Goal: Information Seeking & Learning: Learn about a topic

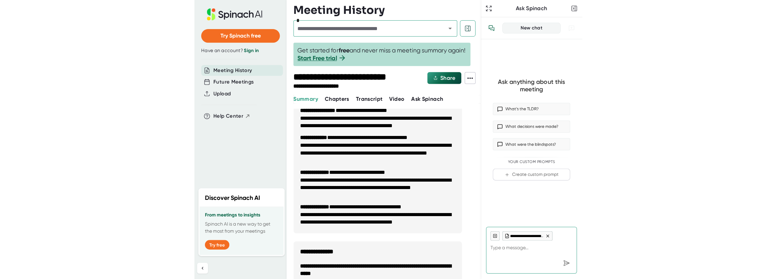
scroll to position [305, 0]
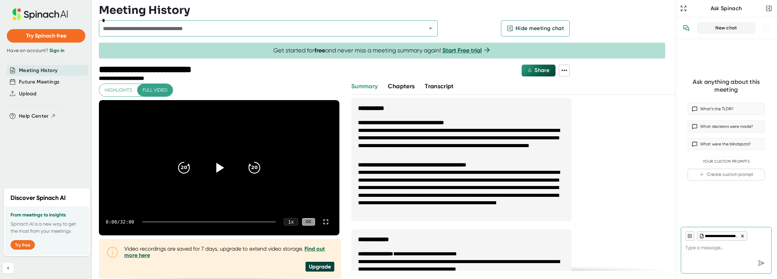
click at [217, 163] on icon at bounding box center [219, 168] width 17 height 17
click at [218, 167] on icon at bounding box center [219, 168] width 17 height 17
click at [387, 5] on icon "button" at bounding box center [683, 8] width 7 height 7
type textarea "x"
click at [387, 9] on icon "button" at bounding box center [683, 8] width 7 height 7
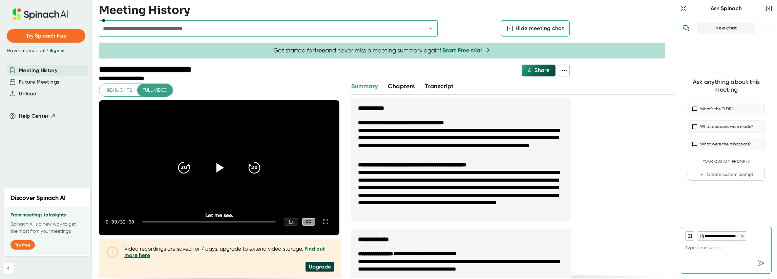
type textarea "x"
click at [387, 10] on icon "button" at bounding box center [768, 8] width 7 height 7
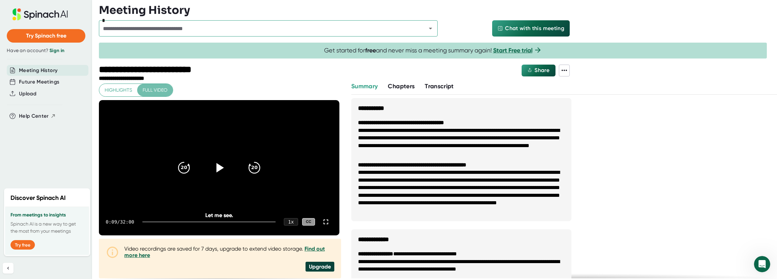
click at [166, 90] on span "Full video" at bounding box center [155, 90] width 25 height 8
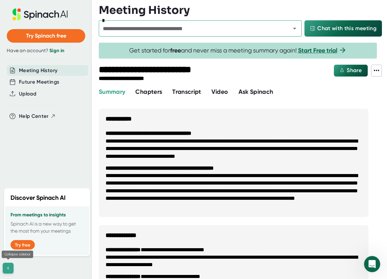
click at [9, 270] on icon at bounding box center [7, 268] width 5 height 5
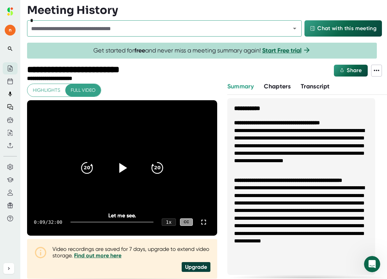
click at [117, 165] on icon at bounding box center [122, 168] width 17 height 17
click at [76, 220] on div "0:26 / 32:00 1 x CC" at bounding box center [122, 222] width 190 height 27
click at [76, 221] on div at bounding box center [111, 221] width 83 height 1
click at [79, 222] on div at bounding box center [111, 221] width 83 height 1
click at [200, 223] on icon at bounding box center [204, 222] width 8 height 8
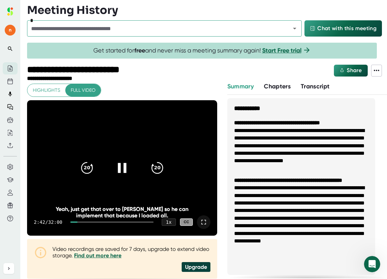
click at [81, 222] on div at bounding box center [111, 221] width 83 height 1
click at [123, 166] on icon at bounding box center [122, 168] width 8 height 10
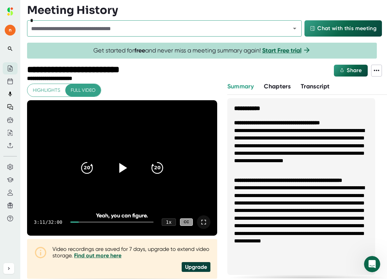
click at [123, 166] on icon at bounding box center [122, 168] width 17 height 17
click at [82, 222] on div at bounding box center [111, 221] width 83 height 1
click at [201, 221] on icon at bounding box center [204, 222] width 8 height 8
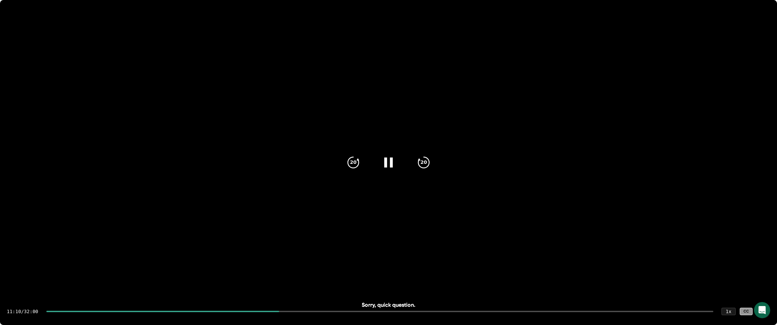
click at [203, 279] on div at bounding box center [162, 311] width 233 height 1
click at [189, 279] on div at bounding box center [120, 311] width 155 height 1
click at [380, 167] on div at bounding box center [388, 162] width 28 height 28
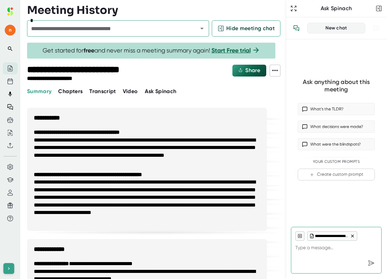
click at [9, 268] on icon at bounding box center [8, 268] width 5 height 5
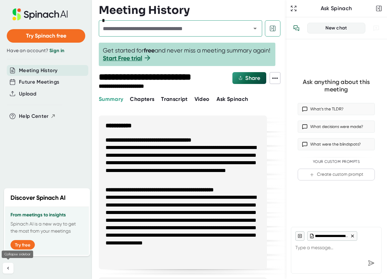
click at [9, 268] on icon at bounding box center [7, 268] width 5 height 5
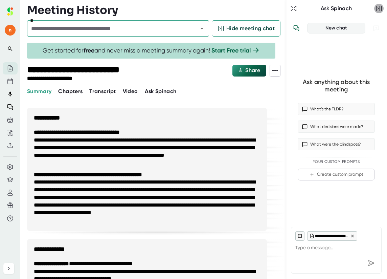
click at [377, 9] on icon "button" at bounding box center [379, 8] width 7 height 7
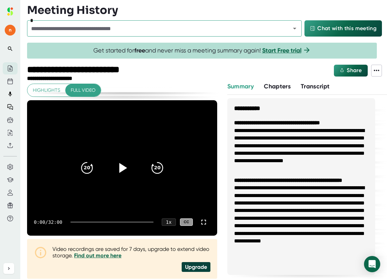
click at [117, 167] on icon at bounding box center [122, 168] width 17 height 17
click at [80, 222] on div at bounding box center [111, 221] width 83 height 1
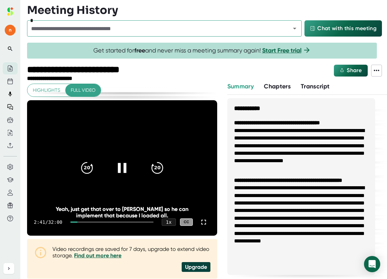
click at [81, 222] on div at bounding box center [111, 221] width 83 height 1
click at [85, 222] on div at bounding box center [111, 221] width 83 height 1
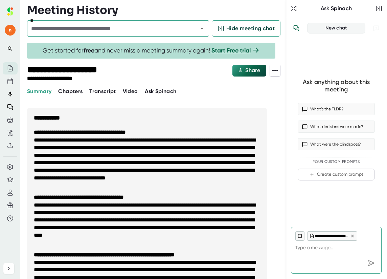
click at [383, 7] on button "button" at bounding box center [379, 8] width 9 height 9
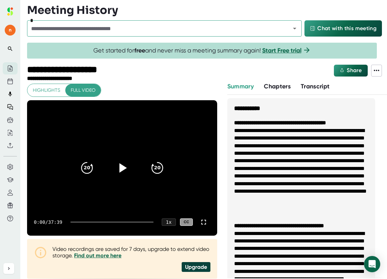
click at [79, 221] on div at bounding box center [111, 221] width 83 height 1
